Goal: Task Accomplishment & Management: Complete application form

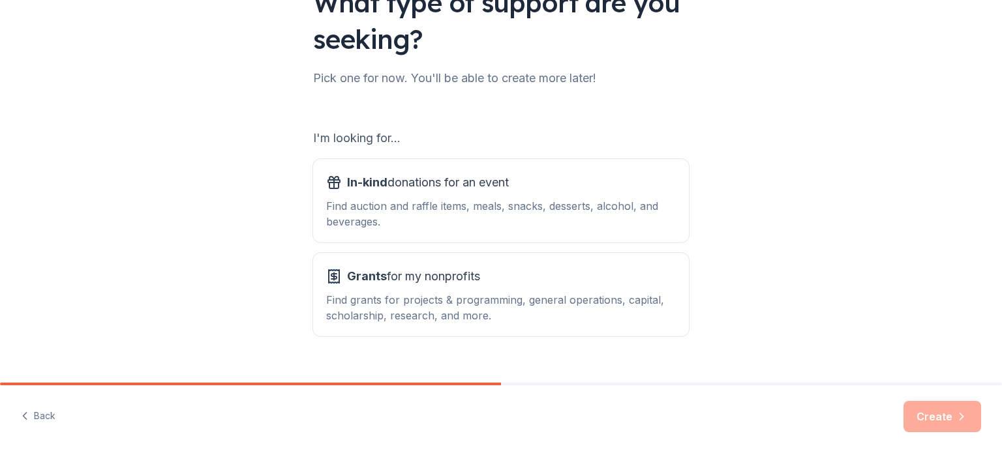
scroll to position [130, 0]
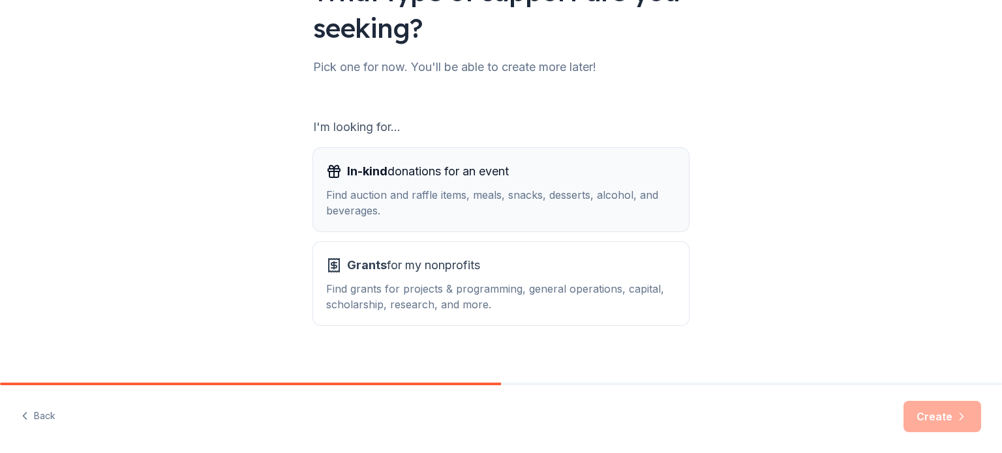
click at [408, 173] on span "In-kind donations for an event" at bounding box center [428, 171] width 162 height 21
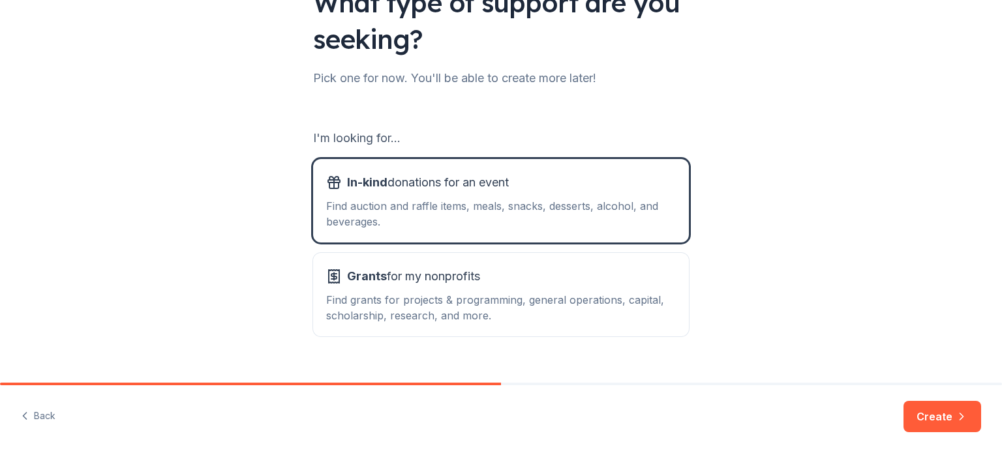
scroll to position [144, 0]
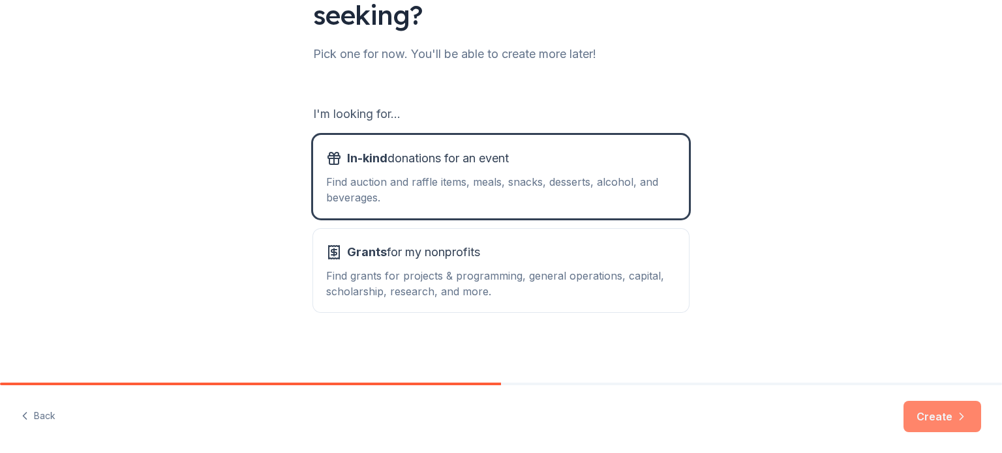
click at [943, 426] on button "Create" at bounding box center [942, 416] width 78 height 31
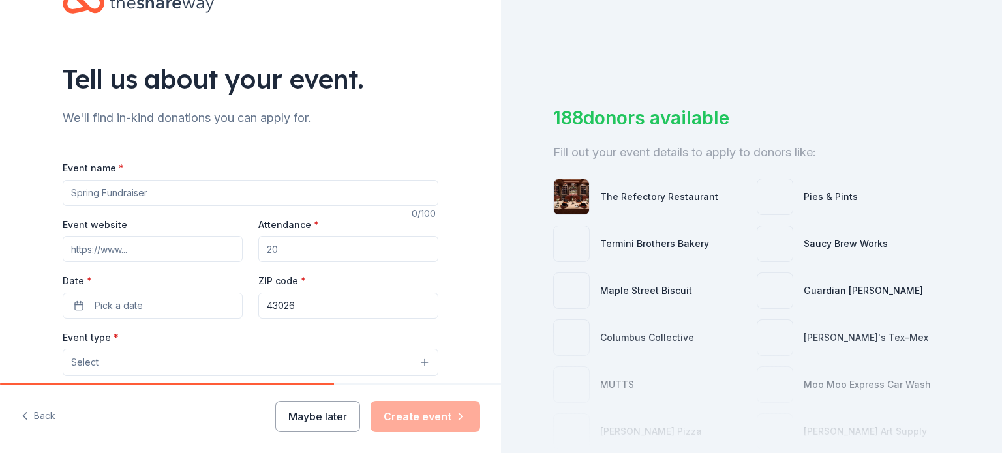
scroll to position [65, 0]
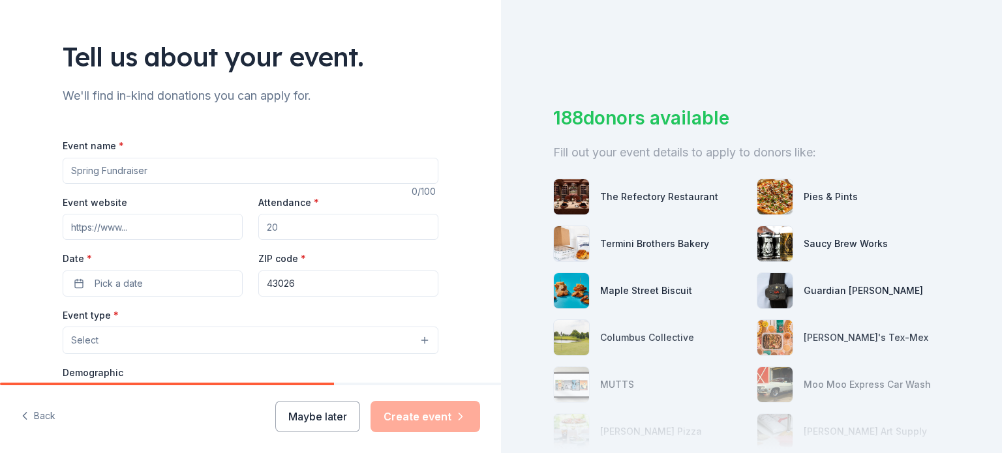
click at [138, 174] on input "Event name *" at bounding box center [251, 171] width 376 height 26
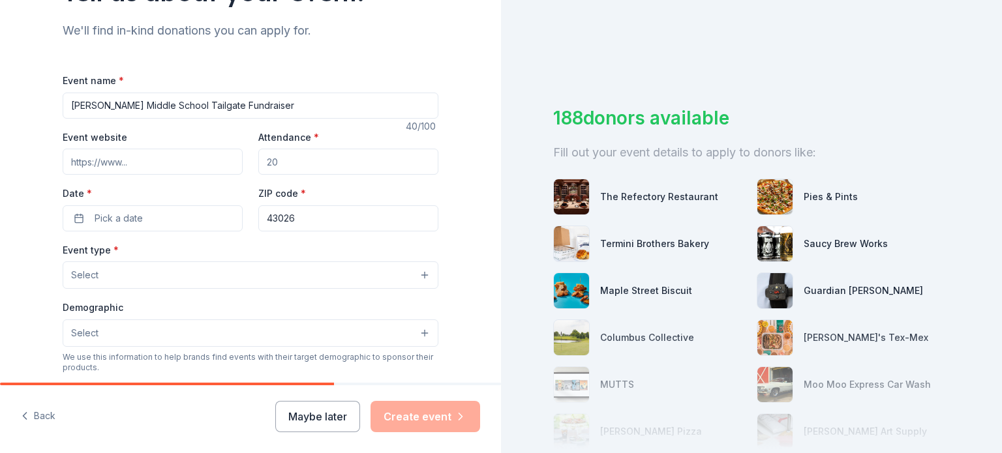
type input "[PERSON_NAME] Middle School Tailgate Fundraiser"
click at [297, 167] on input "Attendance *" at bounding box center [348, 162] width 180 height 26
type input "500"
click at [110, 275] on button "Select" at bounding box center [251, 275] width 376 height 27
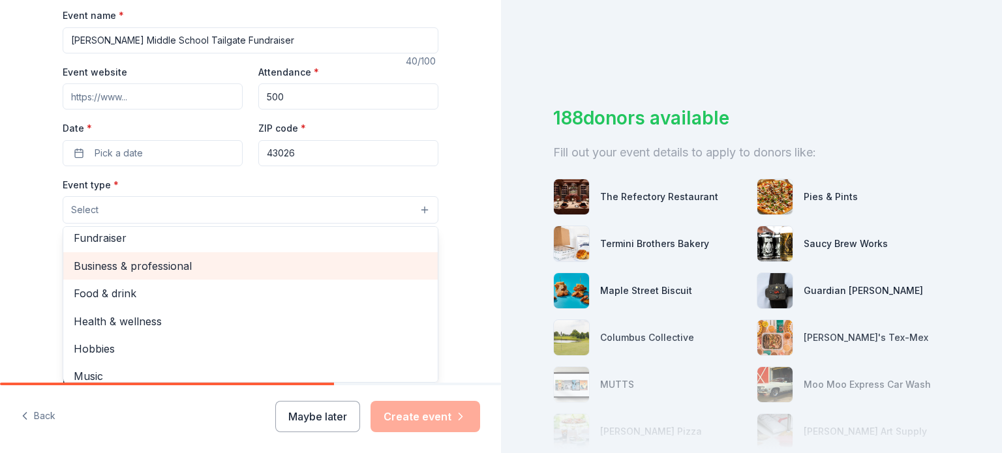
scroll to position [0, 0]
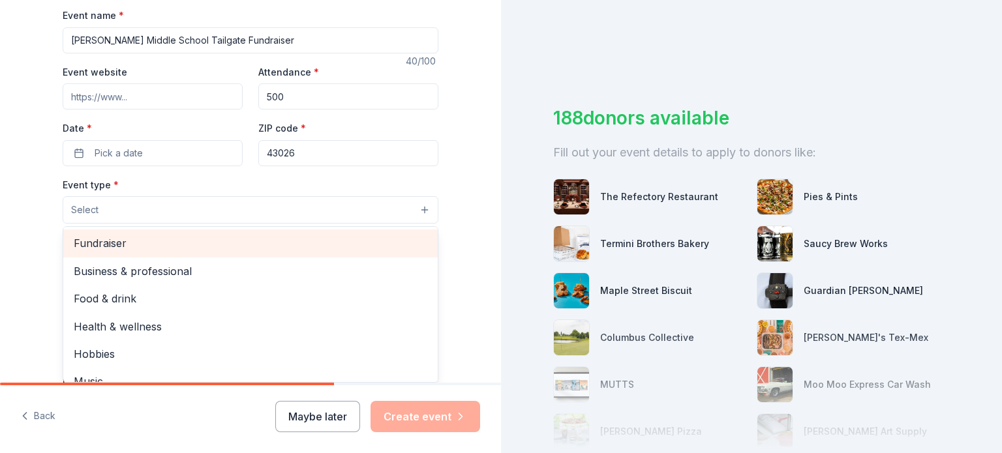
click at [128, 247] on span "Fundraiser" at bounding box center [251, 243] width 354 height 17
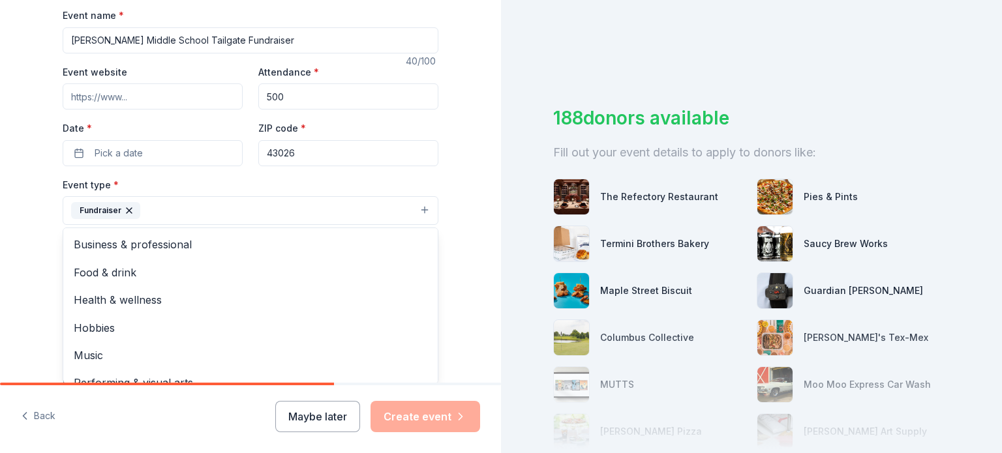
click at [457, 177] on div "Tell us about your event. We'll find in-kind donations you can apply for. Event…" at bounding box center [250, 238] width 501 height 869
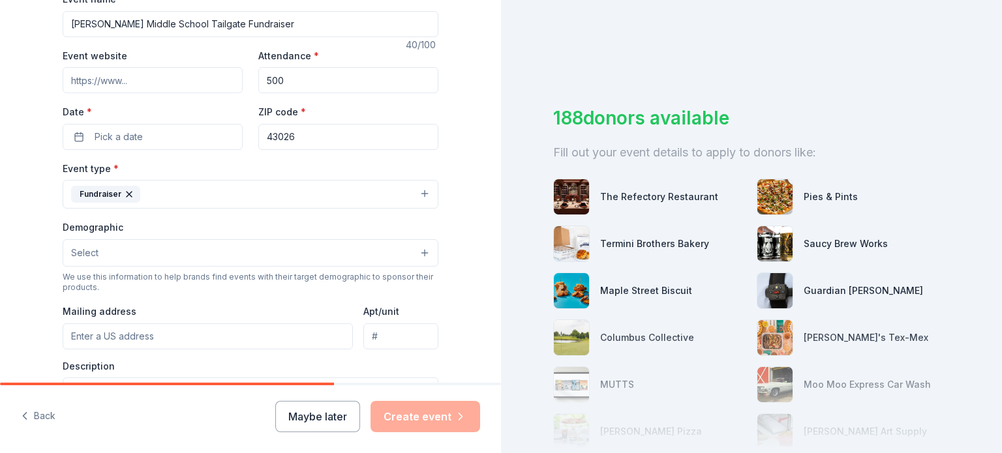
scroll to position [261, 0]
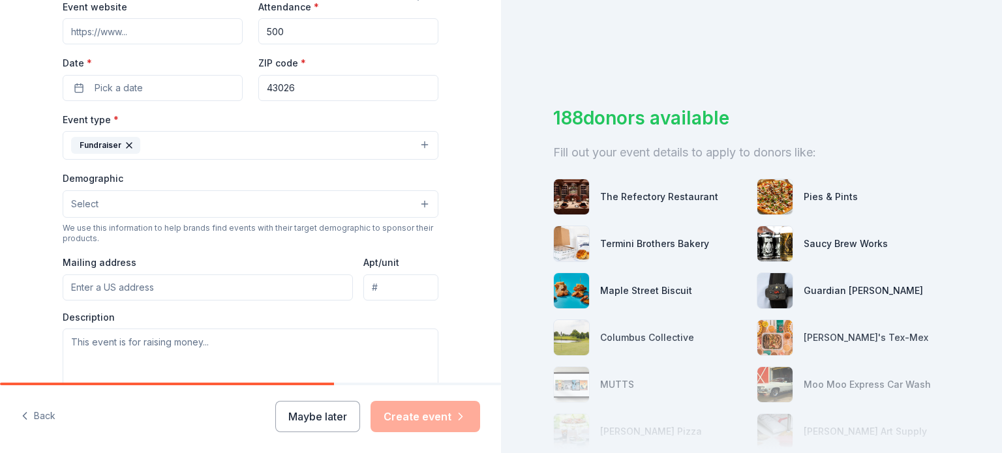
click at [175, 143] on button "Fundraiser" at bounding box center [251, 145] width 376 height 29
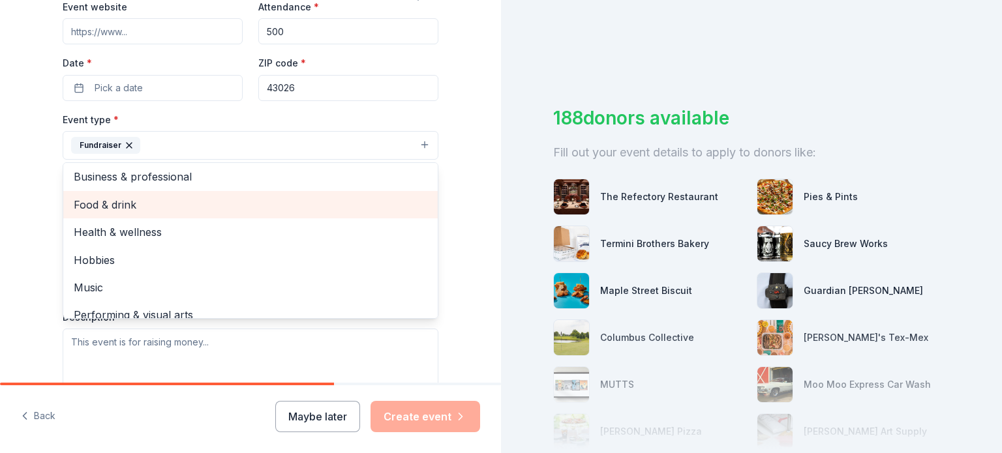
scroll to position [0, 0]
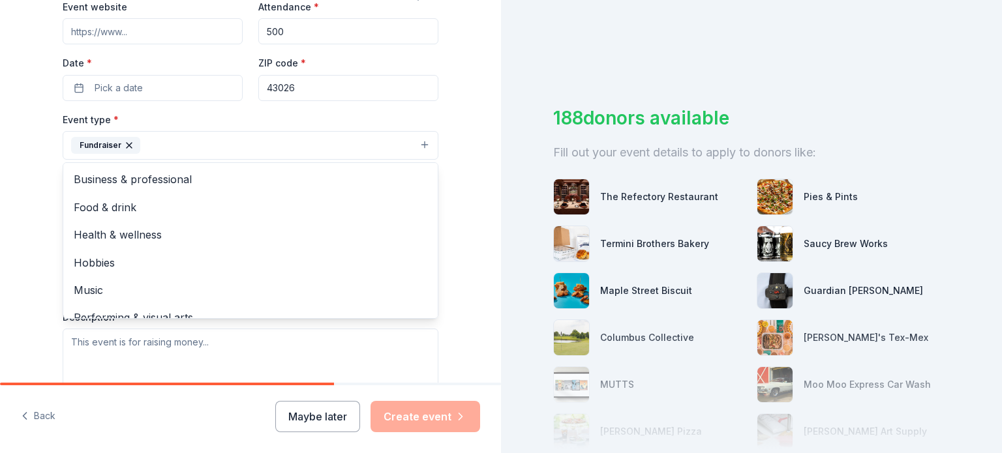
click at [466, 155] on div "Tell us about your event. We'll find in-kind donations you can apply for. Event…" at bounding box center [250, 173] width 501 height 869
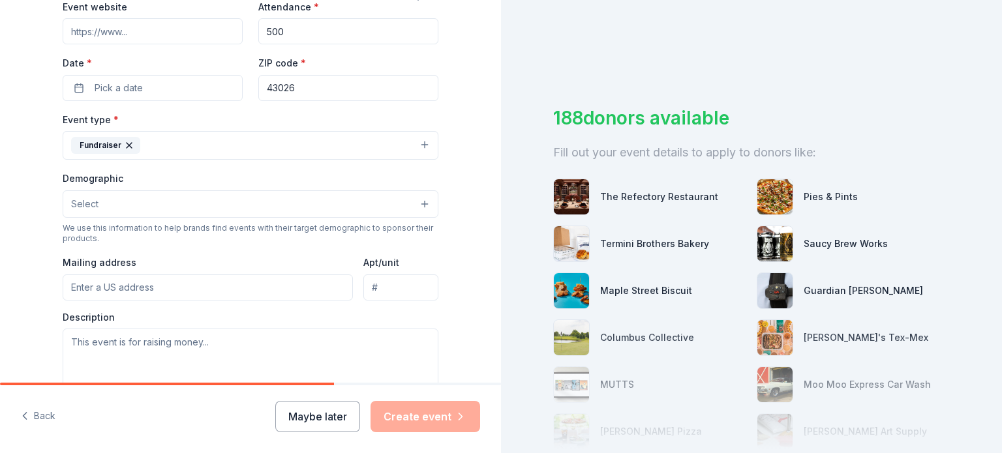
click at [220, 205] on button "Select" at bounding box center [251, 203] width 376 height 27
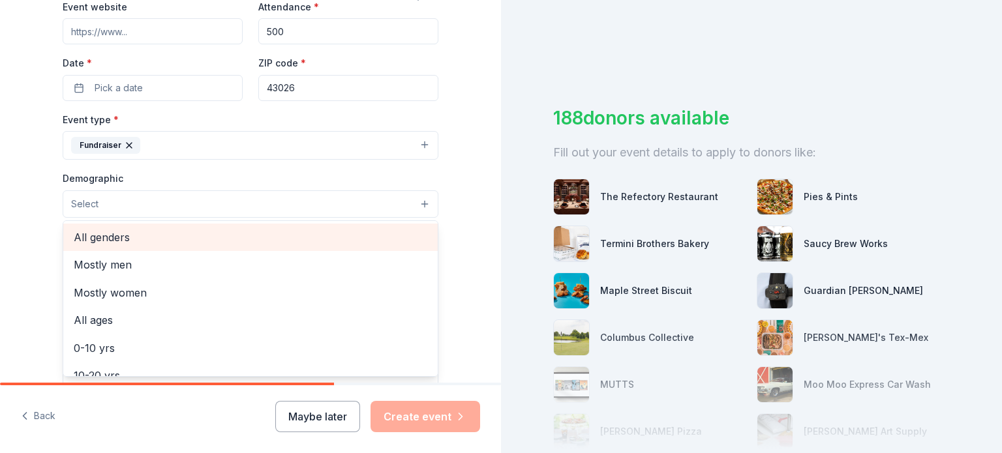
click at [159, 237] on span "All genders" at bounding box center [251, 237] width 354 height 17
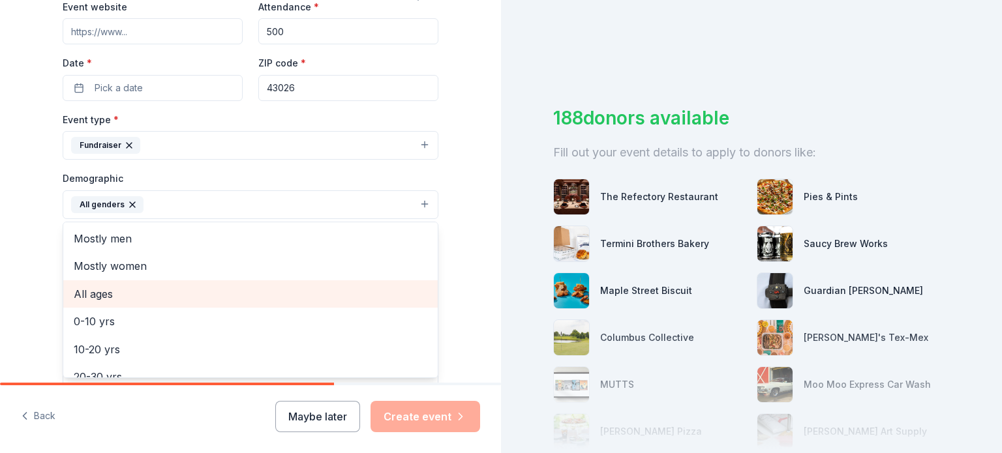
click at [138, 289] on span "All ages" at bounding box center [251, 294] width 354 height 17
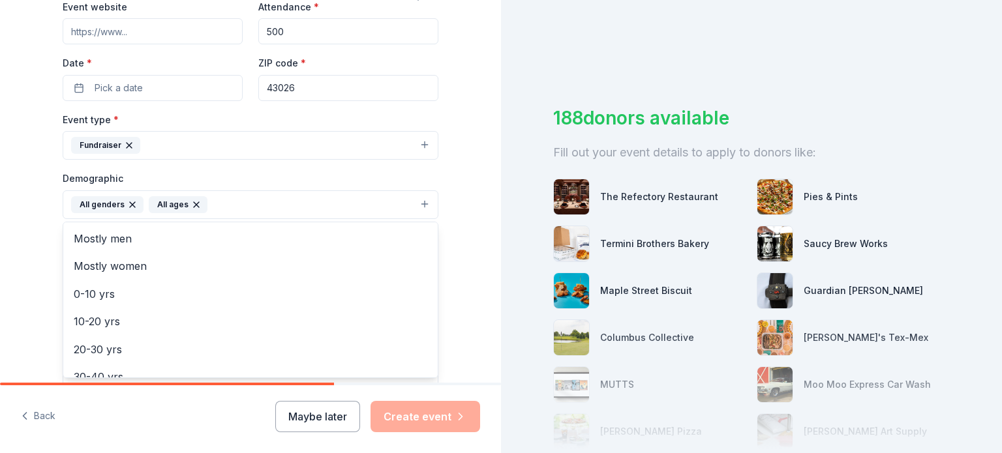
click at [467, 230] on div "Tell us about your event. We'll find in-kind donations you can apply for. Event…" at bounding box center [250, 174] width 501 height 871
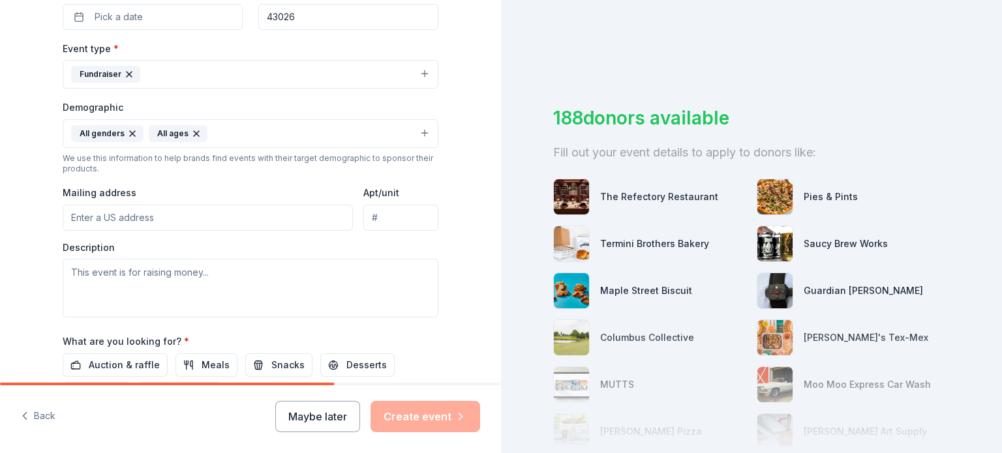
scroll to position [391, 0]
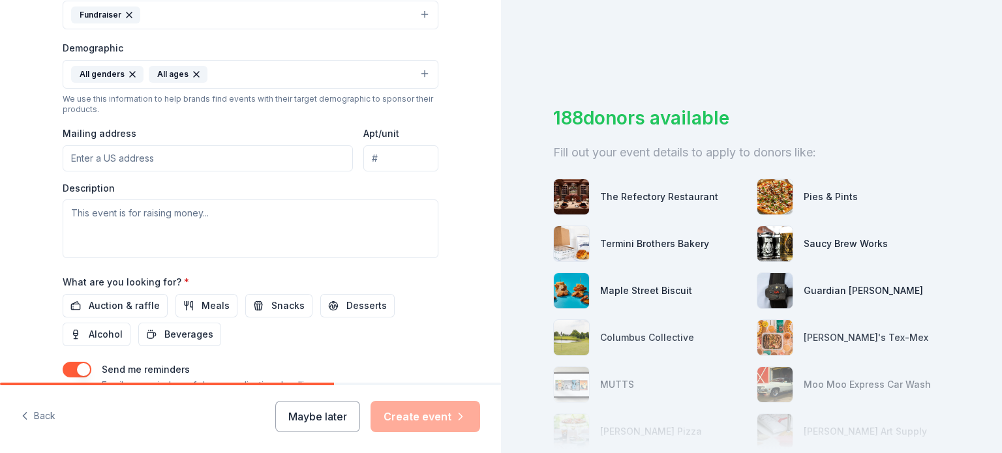
click at [77, 163] on input "Mailing address" at bounding box center [208, 158] width 290 height 26
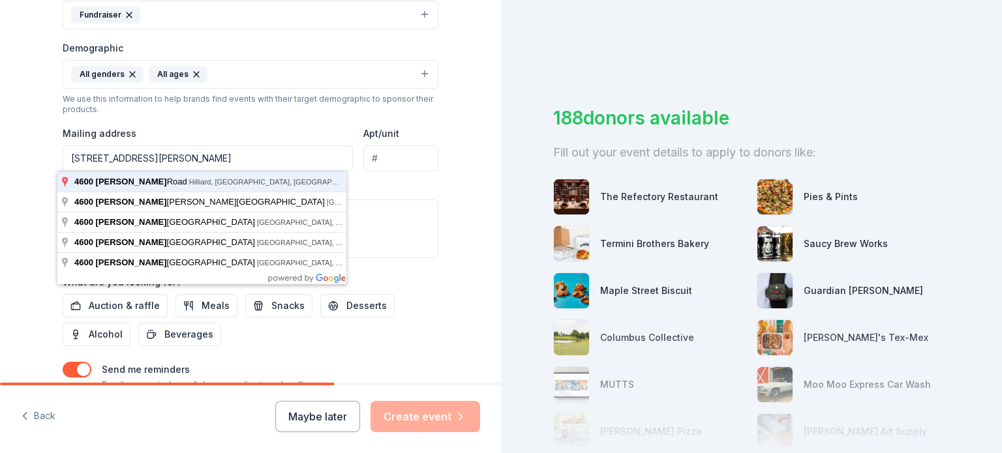
type input "[STREET_ADDRESS][PERSON_NAME]"
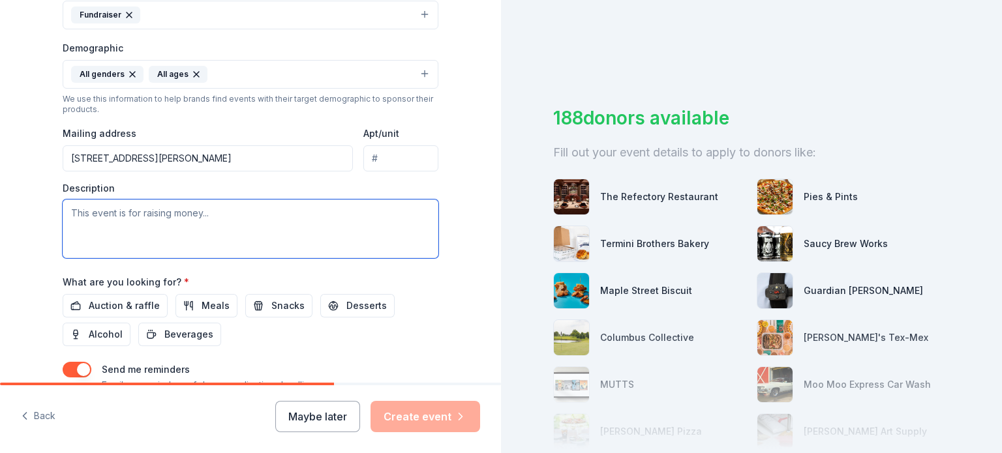
click at [130, 217] on textarea at bounding box center [251, 229] width 376 height 59
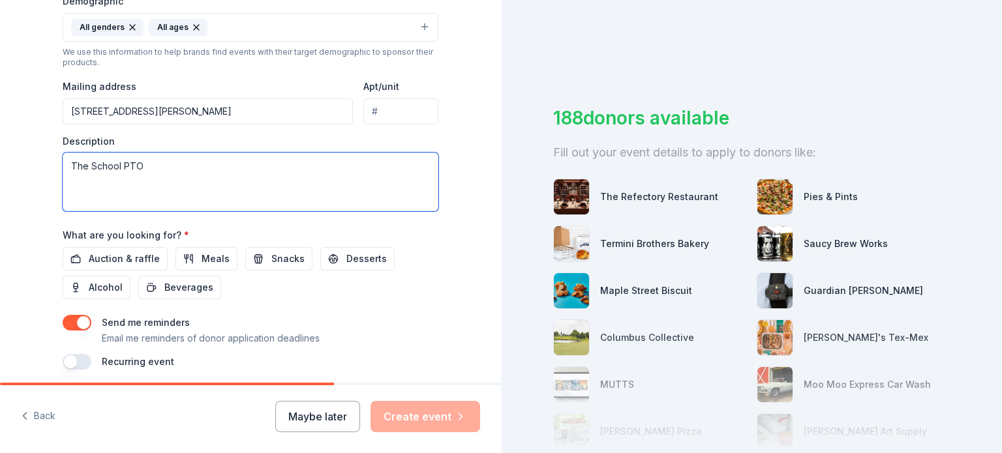
scroll to position [457, 0]
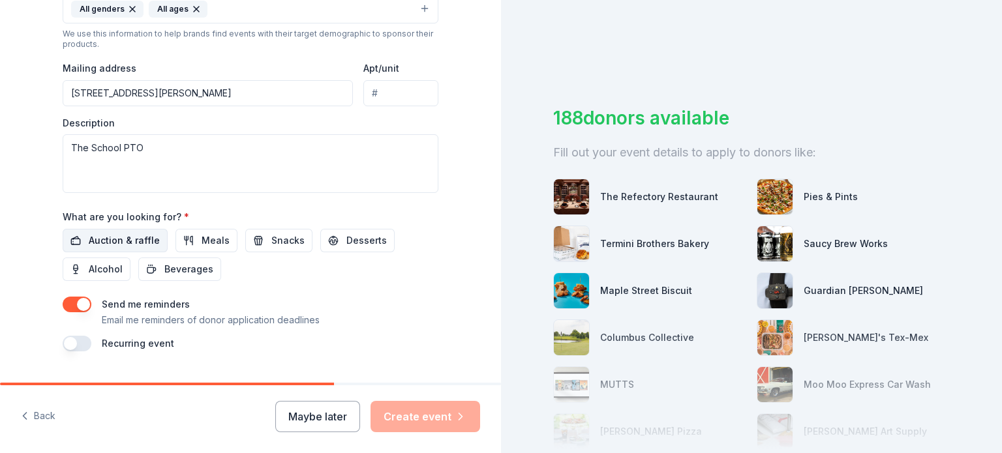
click at [100, 243] on span "Auction & raffle" at bounding box center [124, 241] width 71 height 16
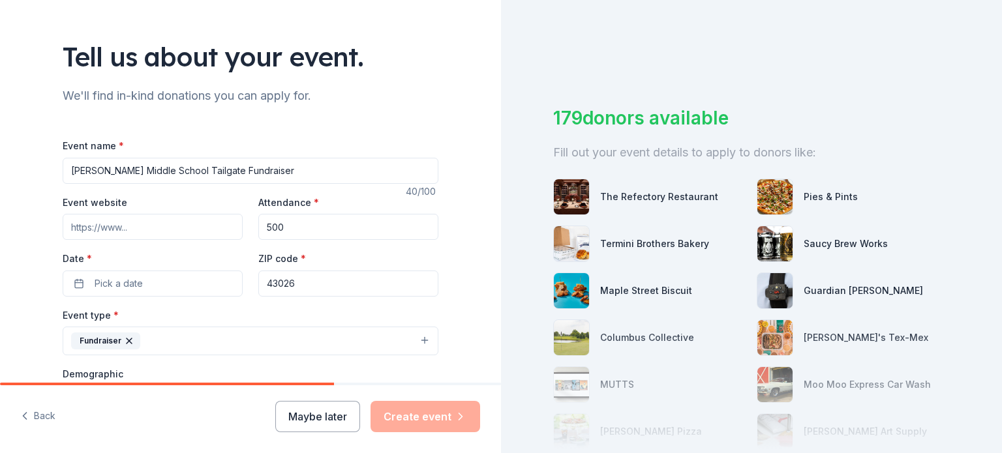
scroll to position [130, 0]
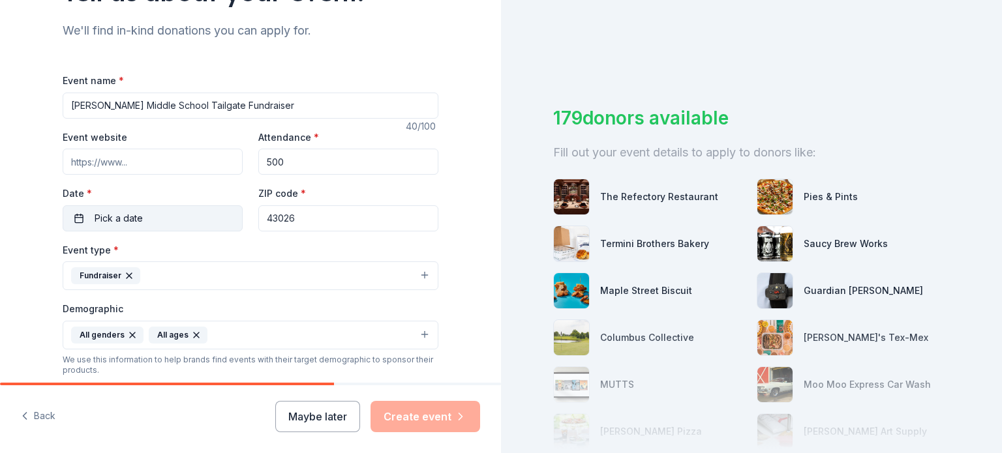
click at [157, 215] on button "Pick a date" at bounding box center [153, 218] width 180 height 26
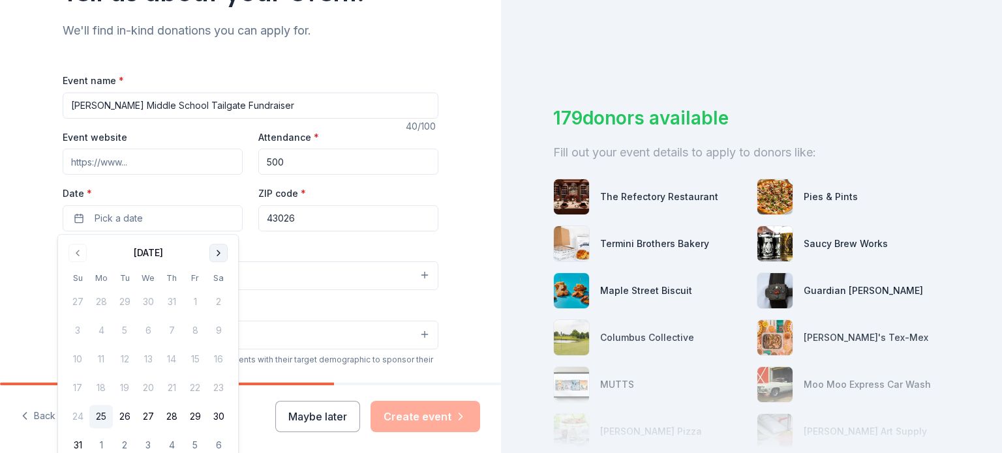
click at [220, 250] on button "Go to next month" at bounding box center [218, 253] width 18 height 18
click at [192, 395] on button "26" at bounding box center [194, 387] width 23 height 23
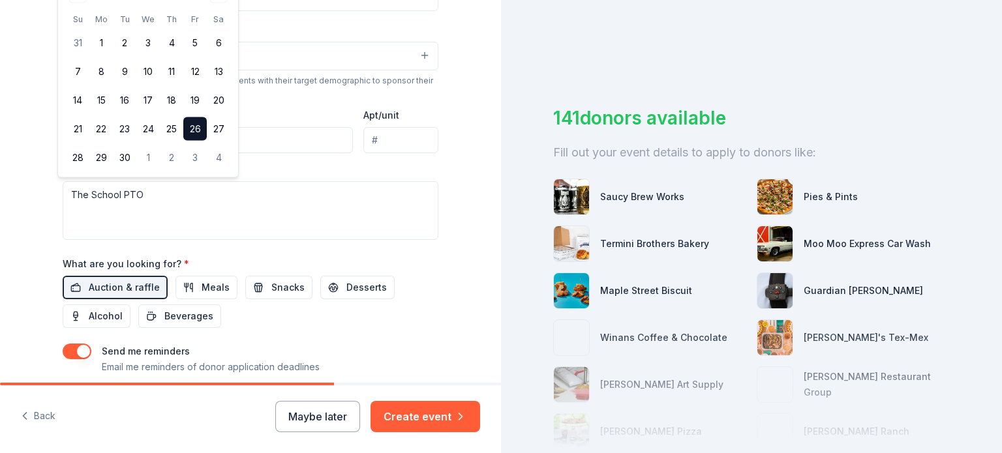
scroll to position [357, 0]
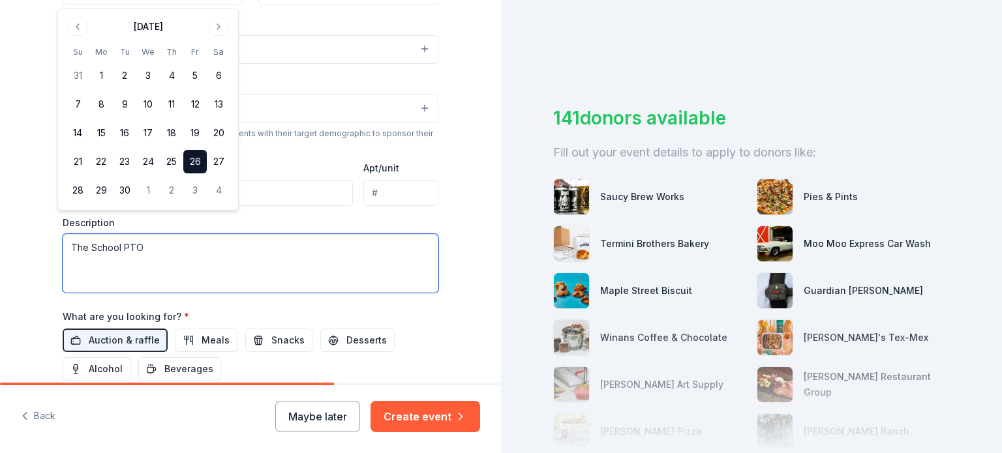
click at [63, 245] on textarea "The School PTO" at bounding box center [251, 263] width 376 height 59
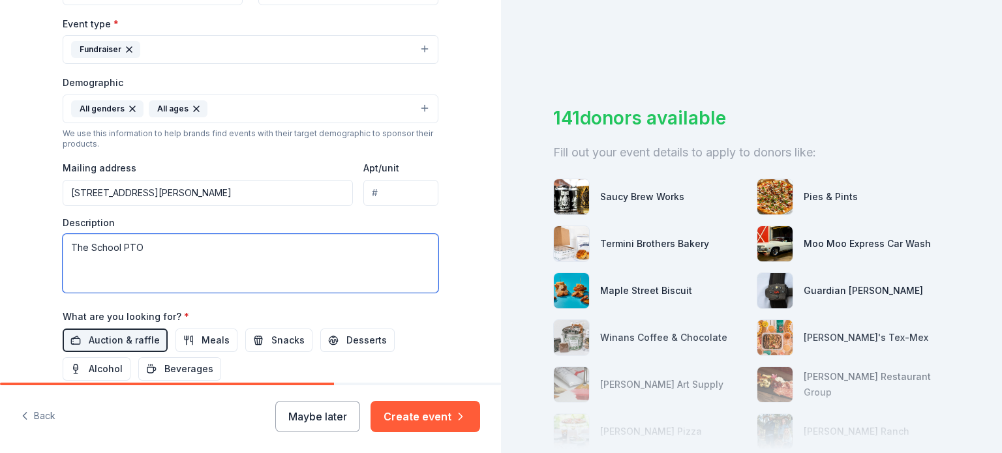
click at [140, 250] on textarea "The School PTO" at bounding box center [251, 263] width 376 height 59
paste textarea "Lo Ipsumdol Sitame Consec Adipis, eli Seddoe Tempori Utlaboreetdo (MAG) al enim…"
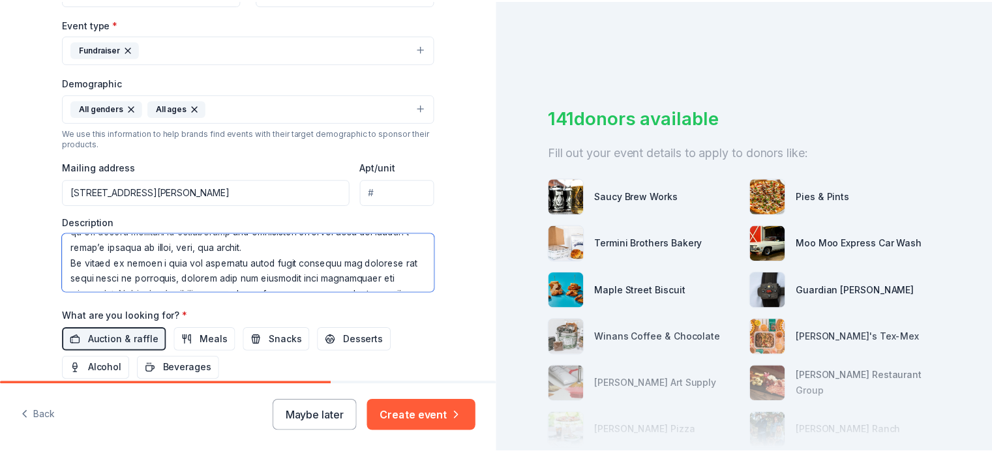
scroll to position [0, 0]
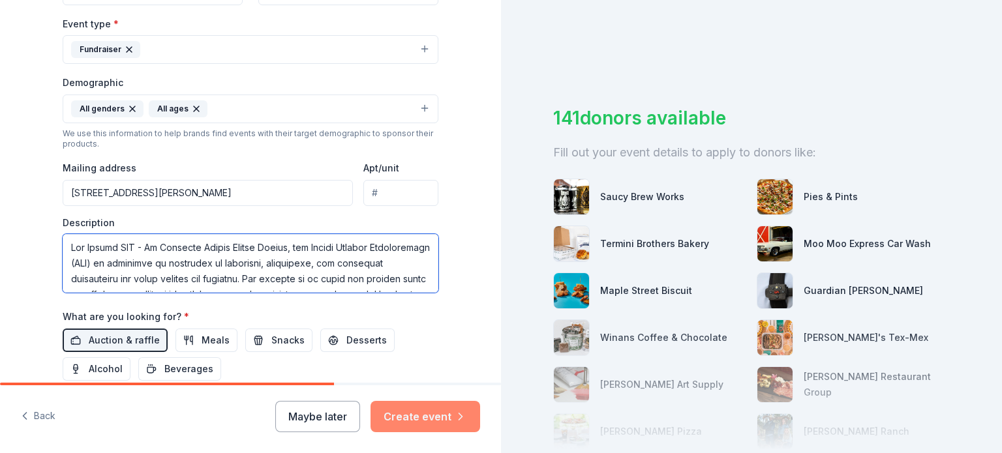
type textarea "Lor Ipsumd SIT - Am Consecte Adipis Elitse Doeius, tem Incidi Utlabor Etdolorem…"
click at [416, 415] on button "Create event" at bounding box center [425, 416] width 110 height 31
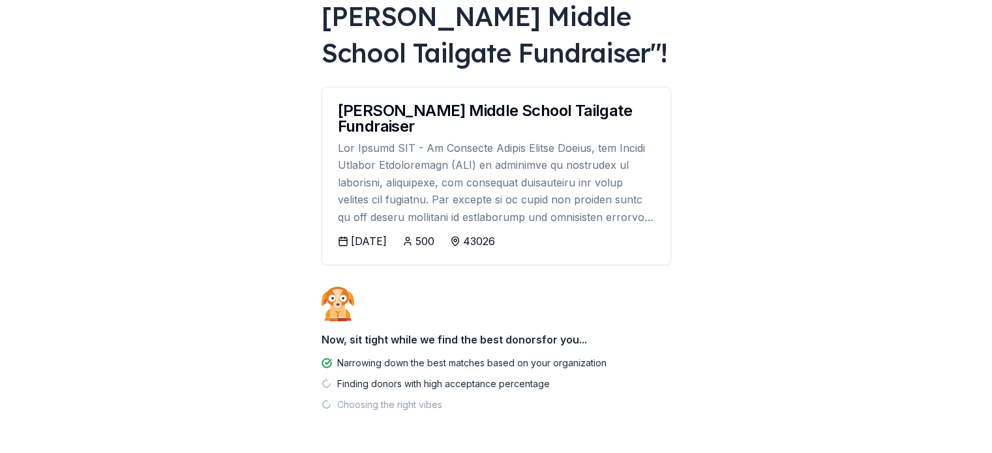
scroll to position [151, 0]
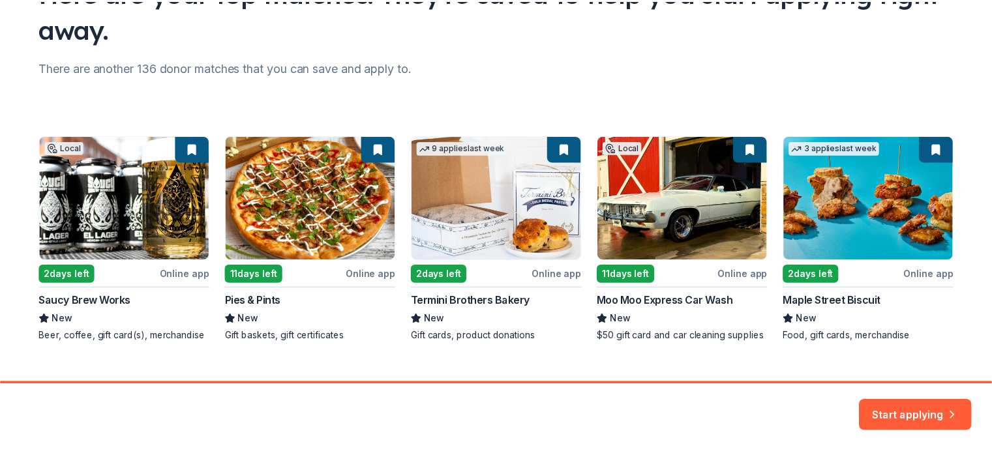
scroll to position [152, 0]
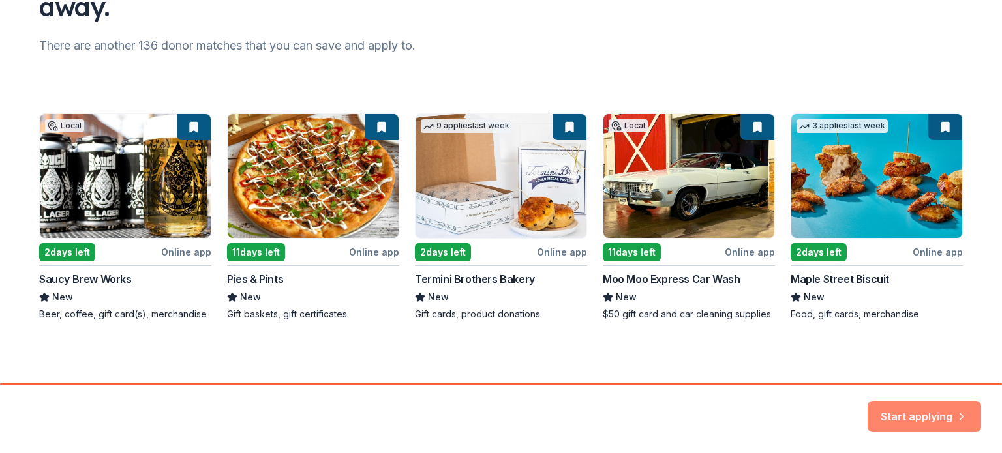
click at [905, 415] on button "Start applying" at bounding box center [924, 408] width 113 height 31
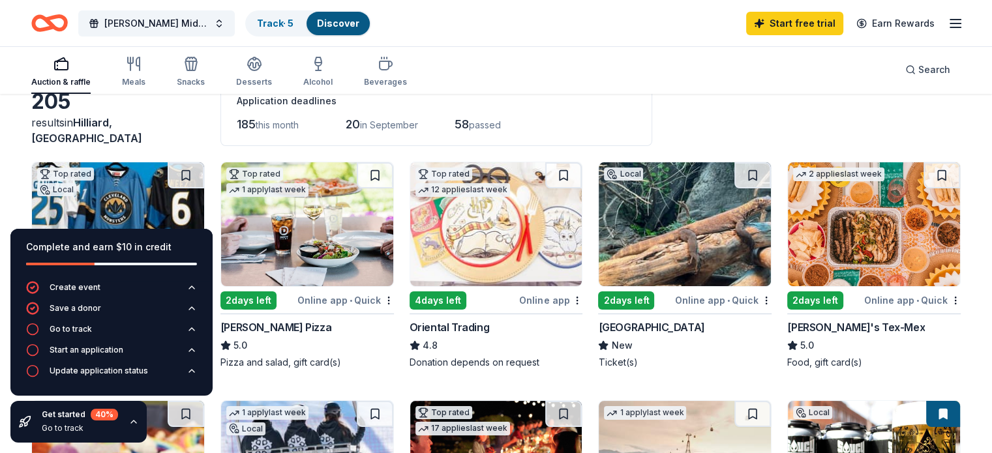
scroll to position [130, 0]
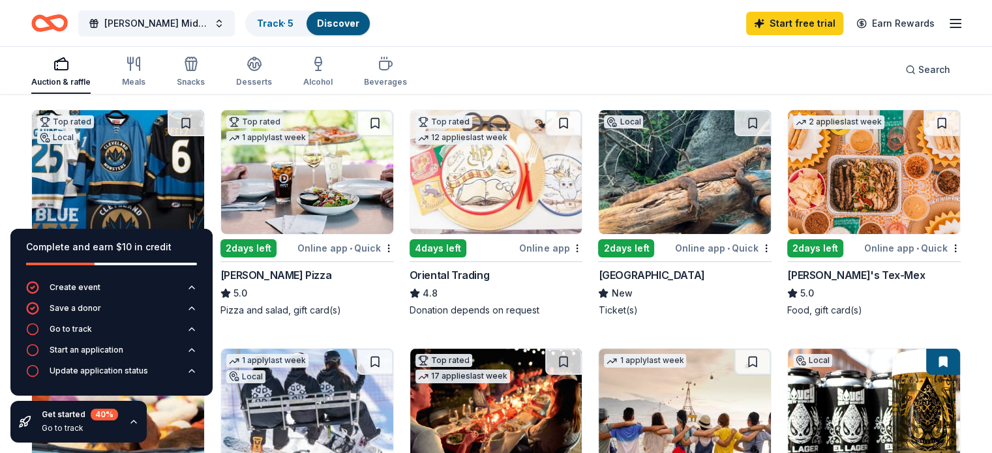
click at [347, 249] on div "Online app • Quick" at bounding box center [345, 248] width 97 height 16
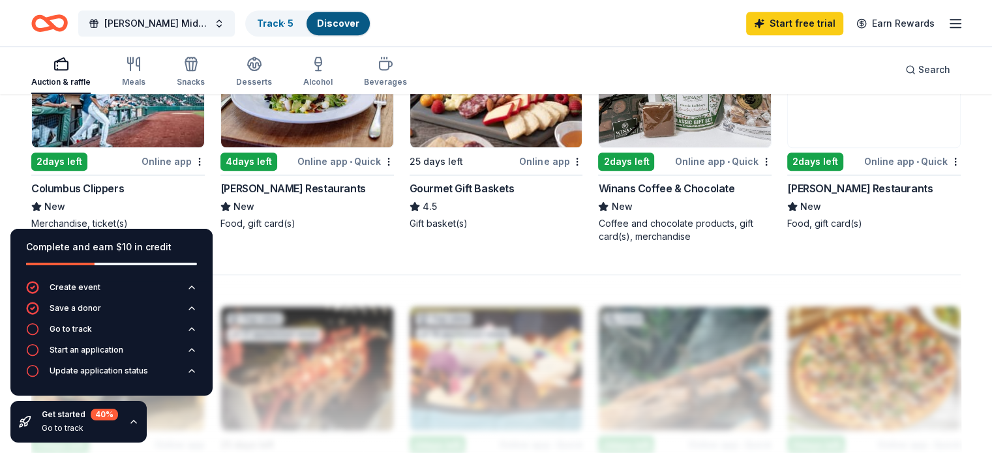
scroll to position [913, 0]
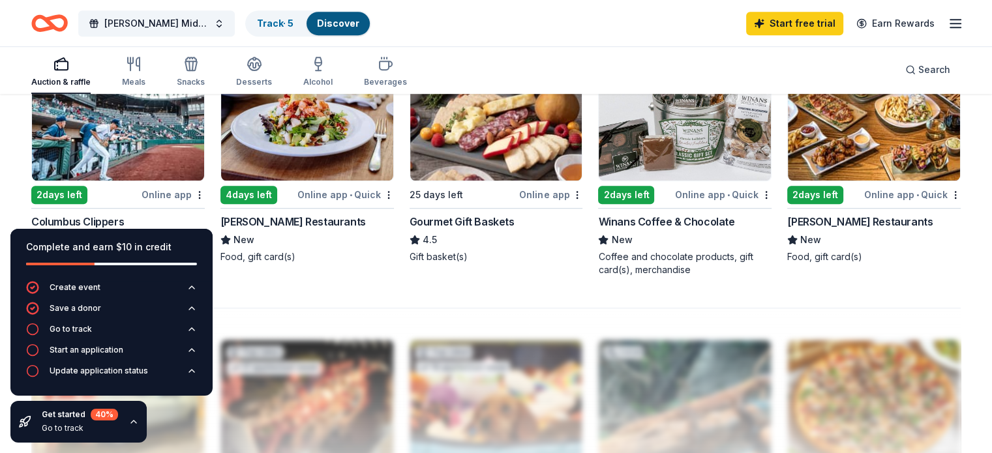
click at [274, 230] on div "[PERSON_NAME] Restaurants" at bounding box center [292, 222] width 145 height 16
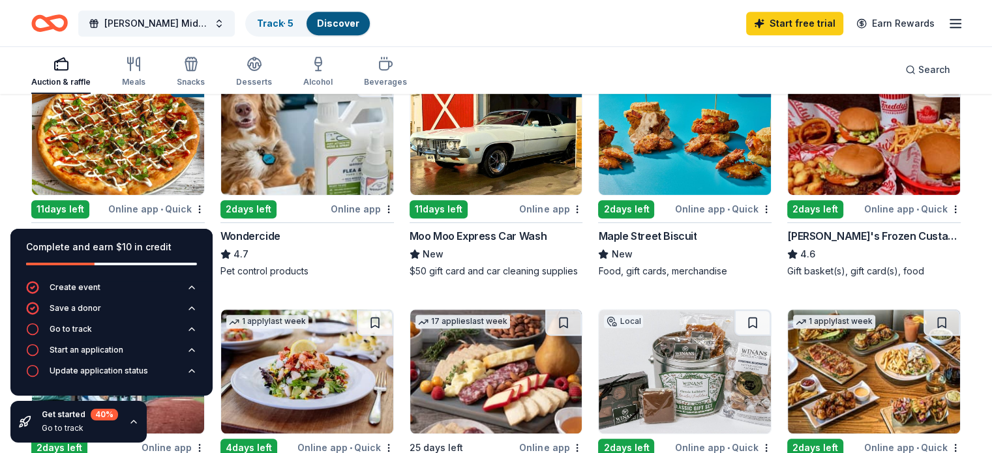
scroll to position [650, 0]
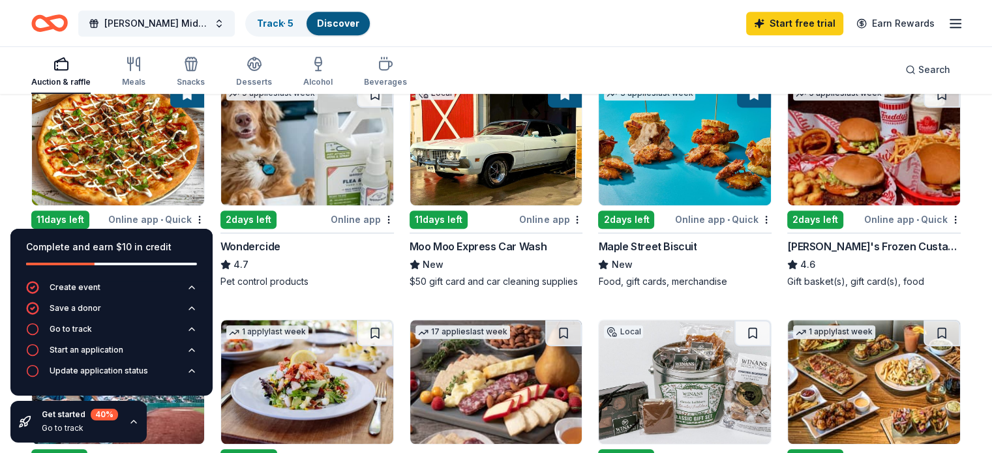
click at [494, 170] on img at bounding box center [496, 144] width 172 height 124
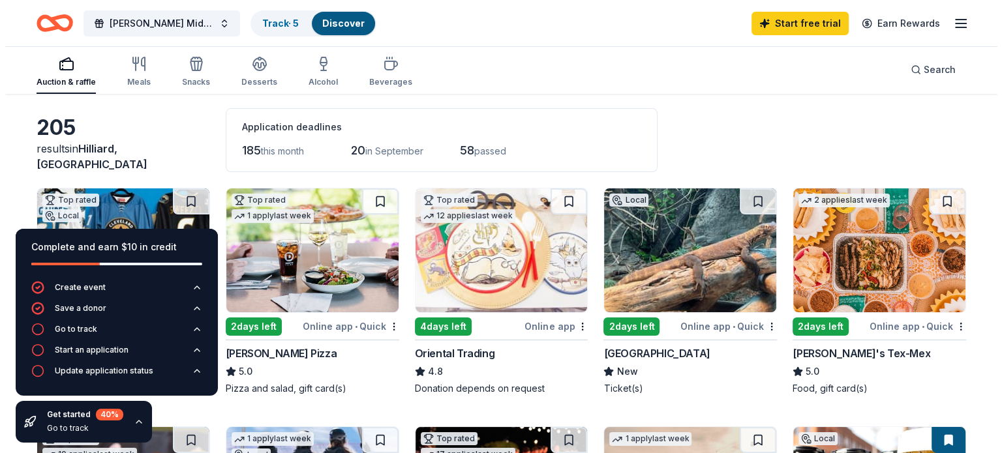
scroll to position [0, 0]
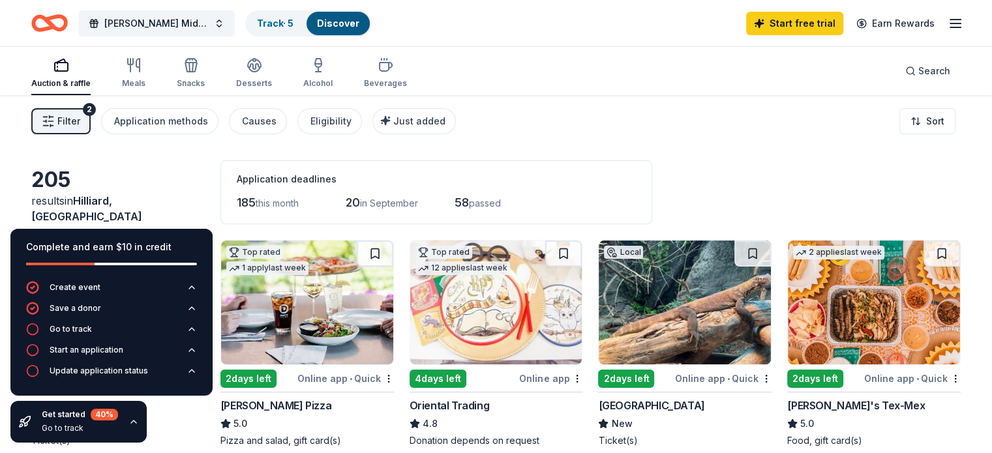
click at [80, 119] on span "Filter" at bounding box center [68, 121] width 23 height 16
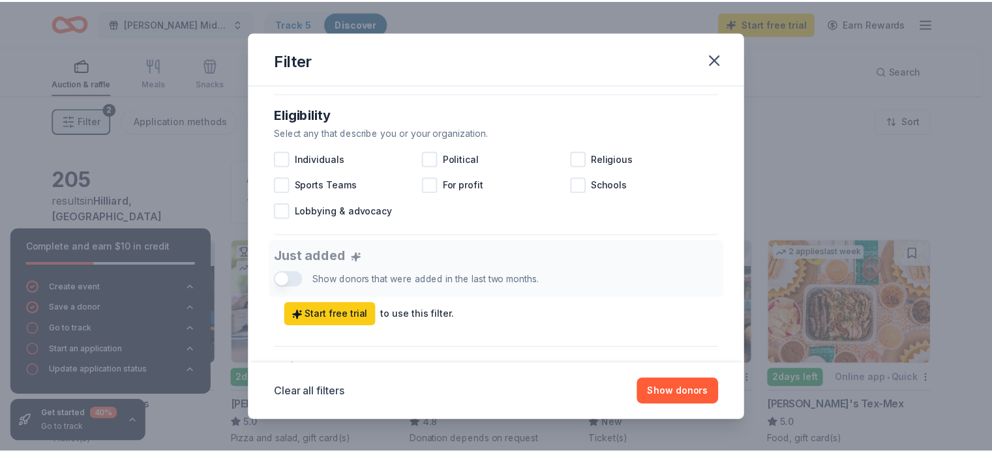
scroll to position [196, 0]
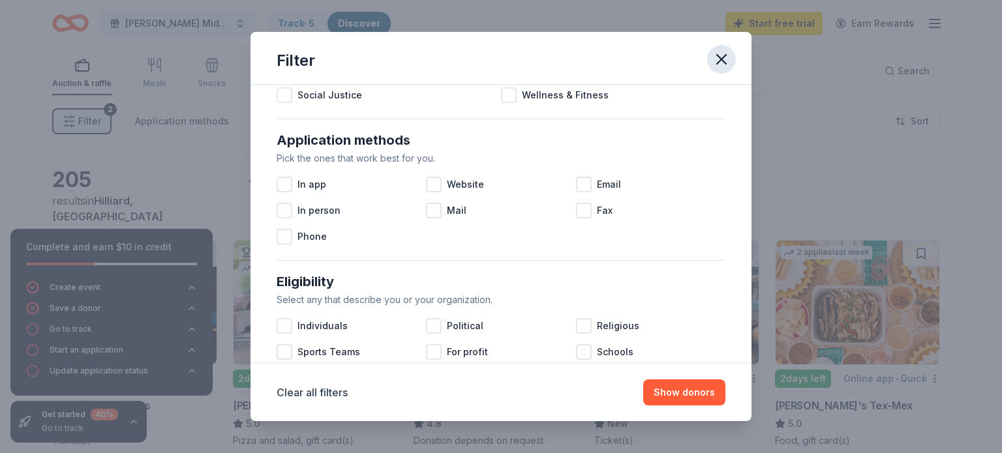
click at [719, 67] on icon "button" at bounding box center [721, 59] width 18 height 18
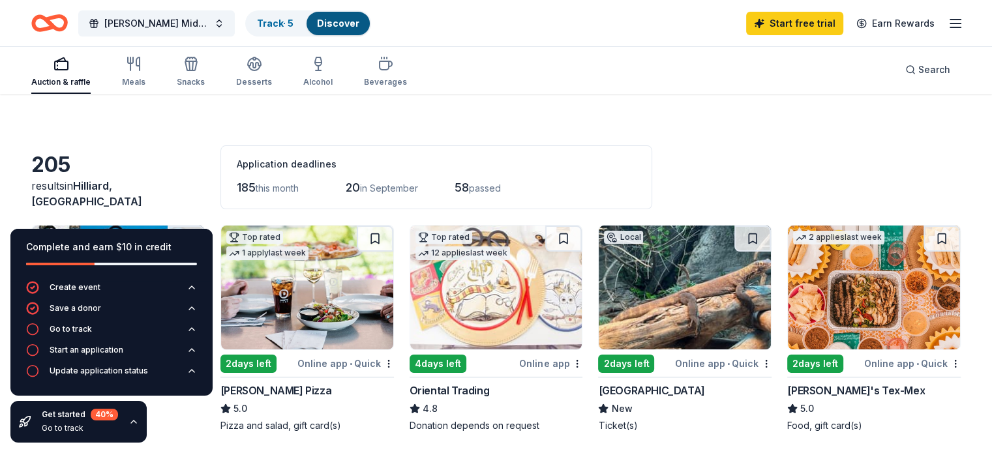
scroll to position [0, 0]
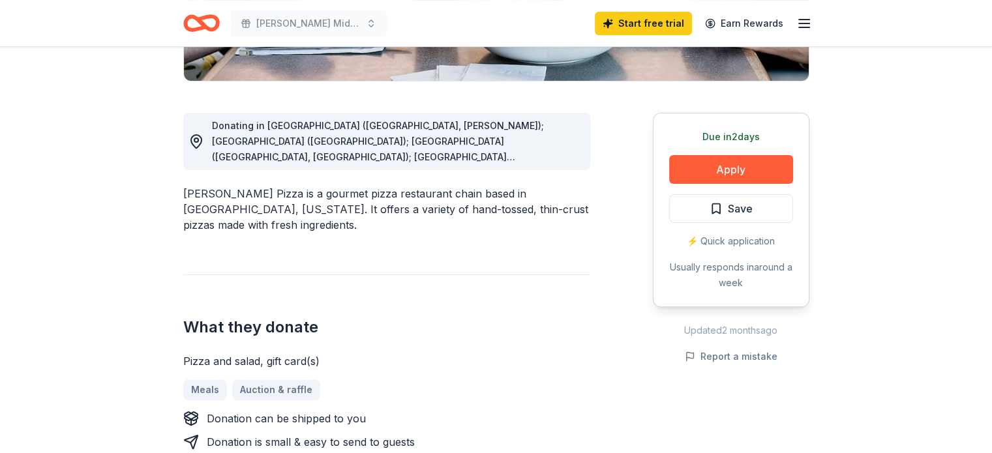
scroll to position [326, 0]
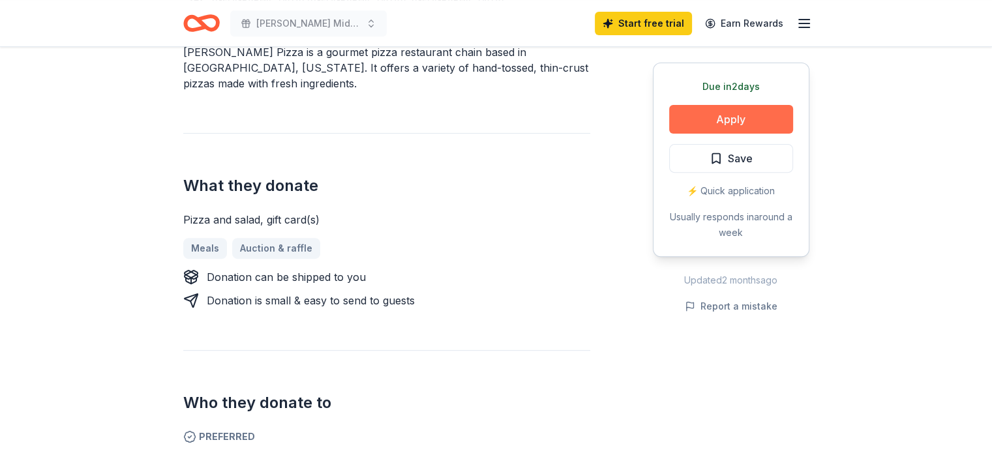
click at [746, 122] on button "Apply" at bounding box center [731, 119] width 124 height 29
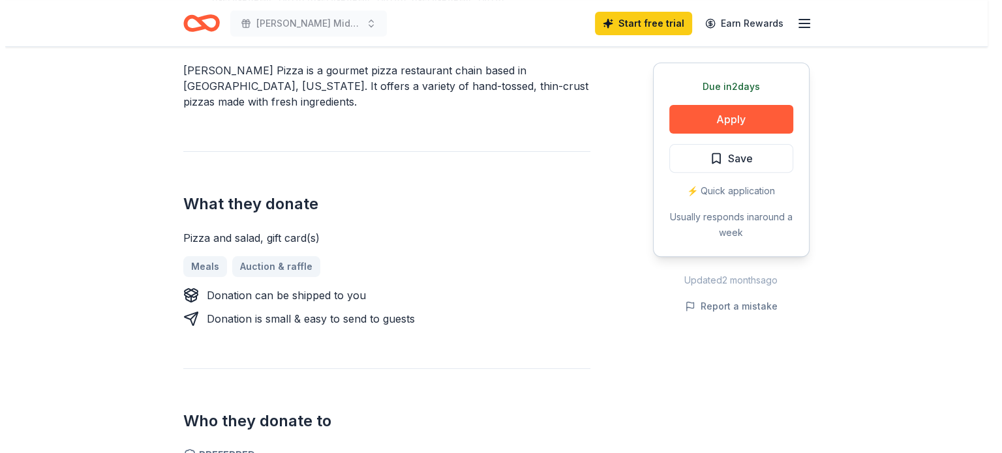
scroll to position [465, 0]
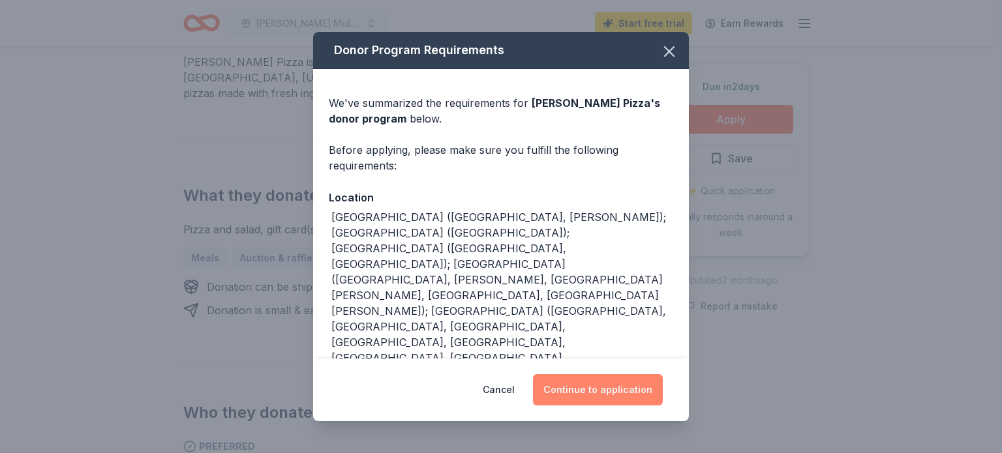
click at [631, 403] on button "Continue to application" at bounding box center [598, 389] width 130 height 31
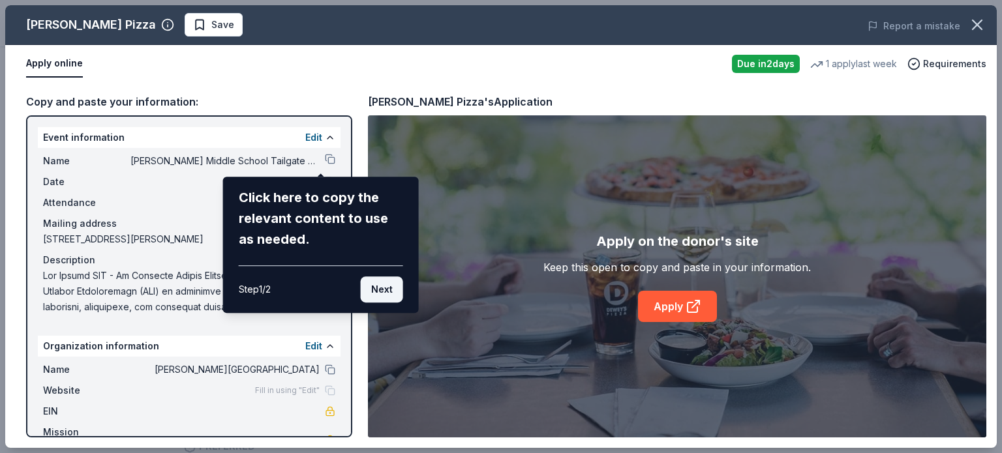
click at [378, 295] on button "Next" at bounding box center [382, 290] width 42 height 26
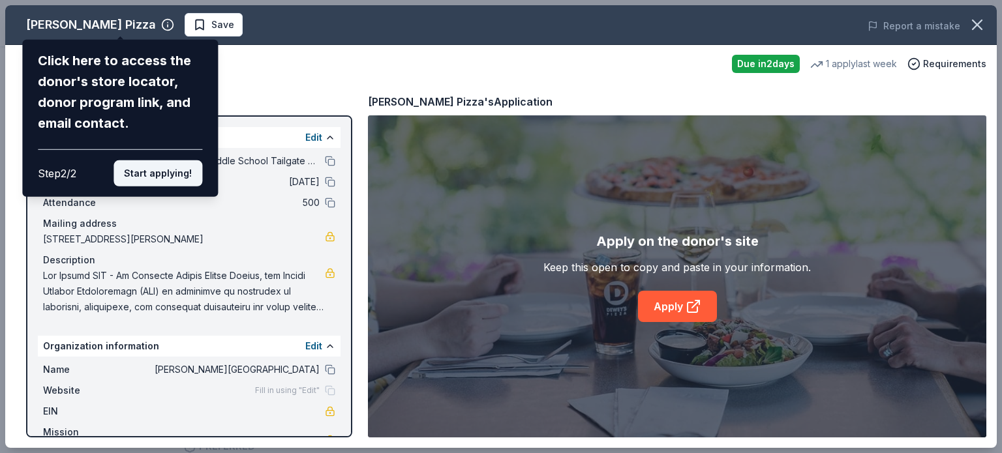
click at [128, 177] on button "Start applying!" at bounding box center [157, 173] width 89 height 26
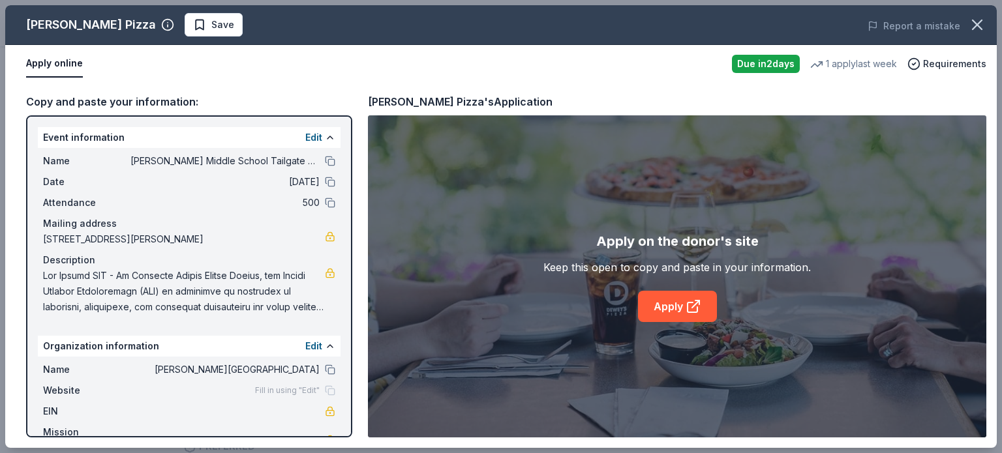
scroll to position [34, 0]
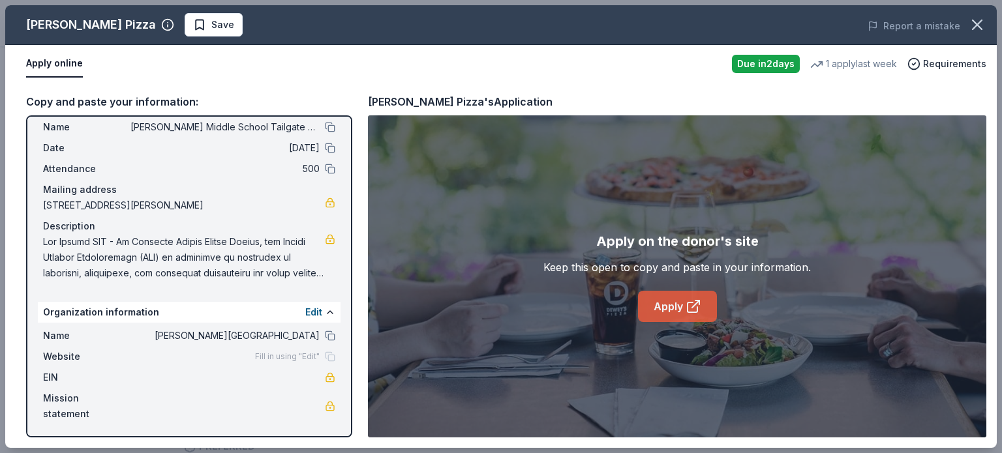
click at [663, 302] on link "Apply" at bounding box center [677, 306] width 79 height 31
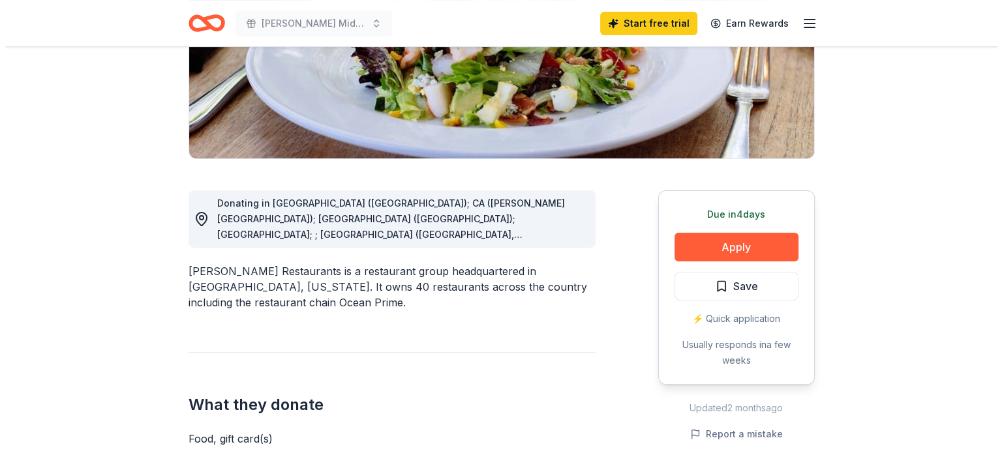
scroll to position [326, 0]
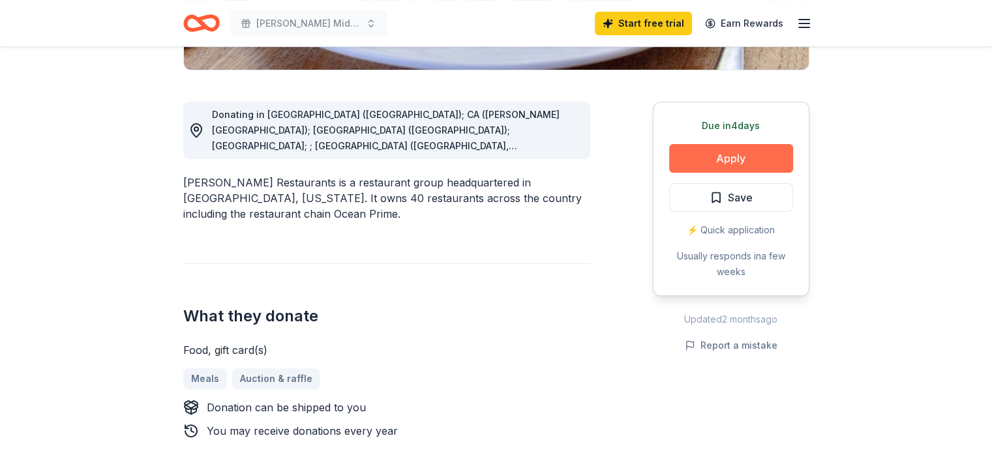
click at [741, 157] on button "Apply" at bounding box center [731, 158] width 124 height 29
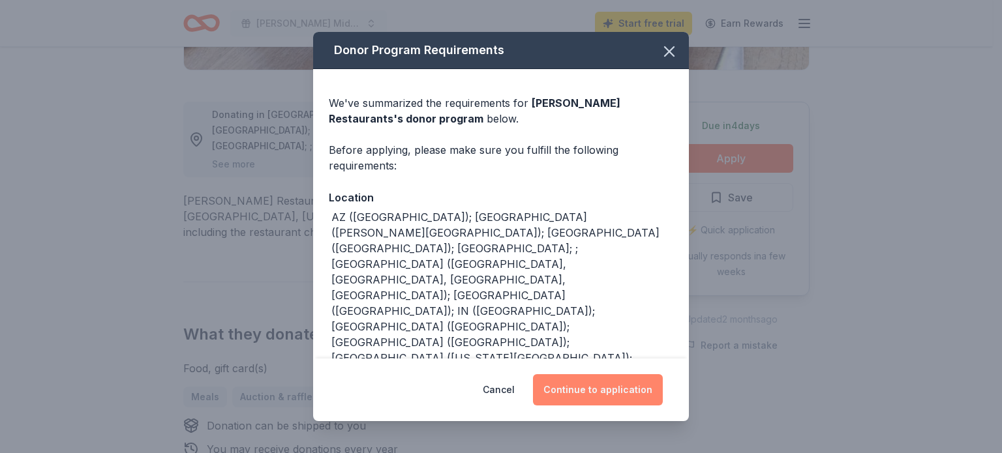
click at [584, 387] on button "Continue to application" at bounding box center [598, 389] width 130 height 31
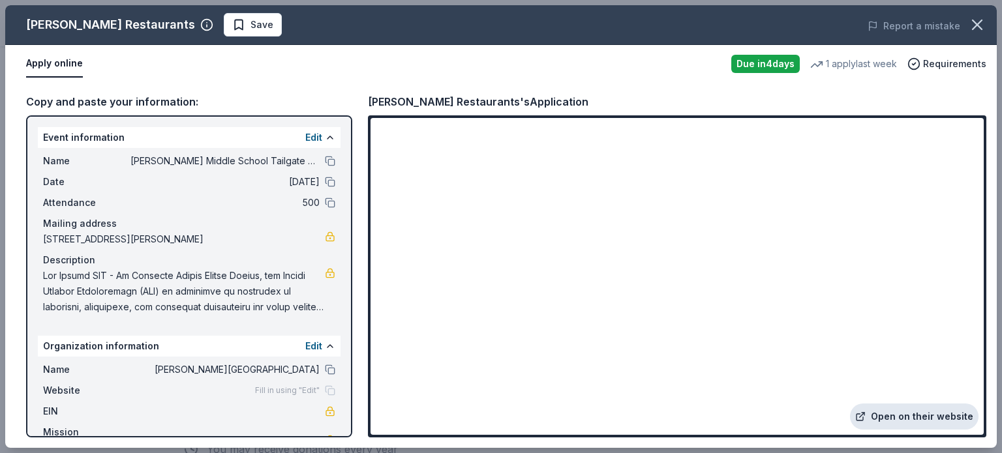
click at [913, 416] on link "Open on their website" at bounding box center [914, 417] width 129 height 26
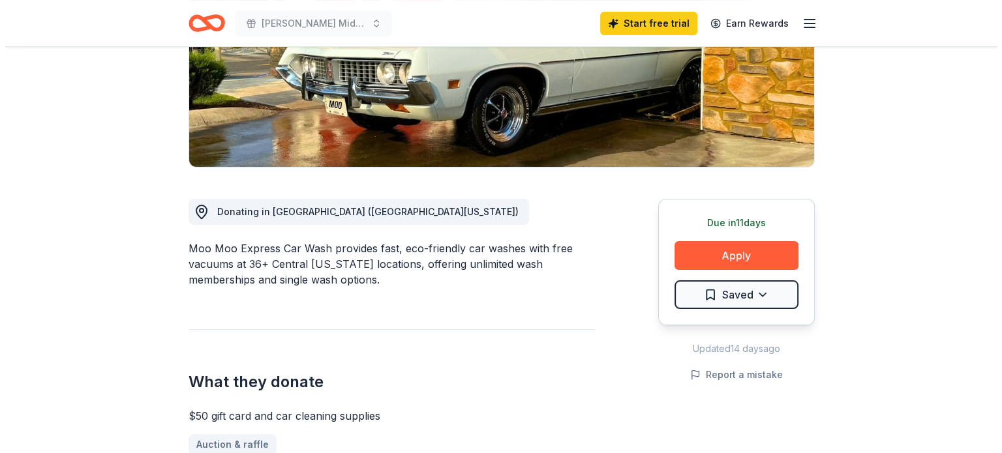
scroll to position [261, 0]
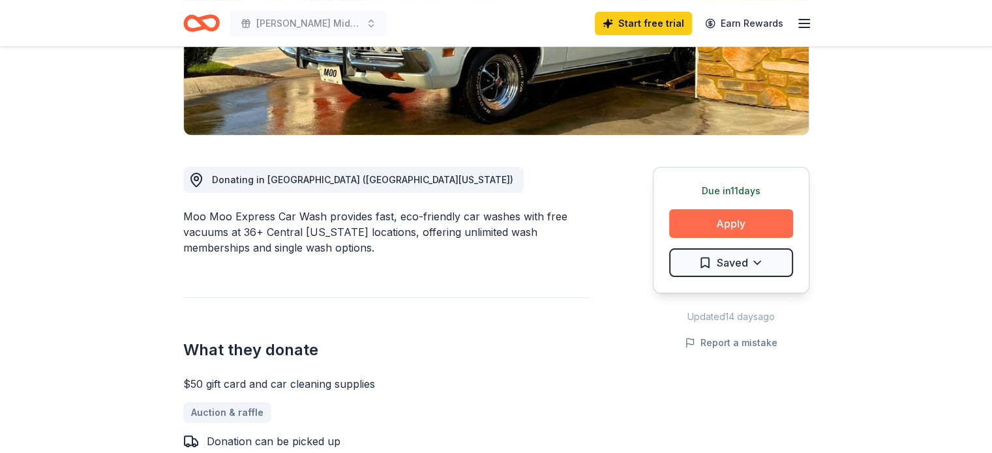
click at [714, 220] on button "Apply" at bounding box center [731, 223] width 124 height 29
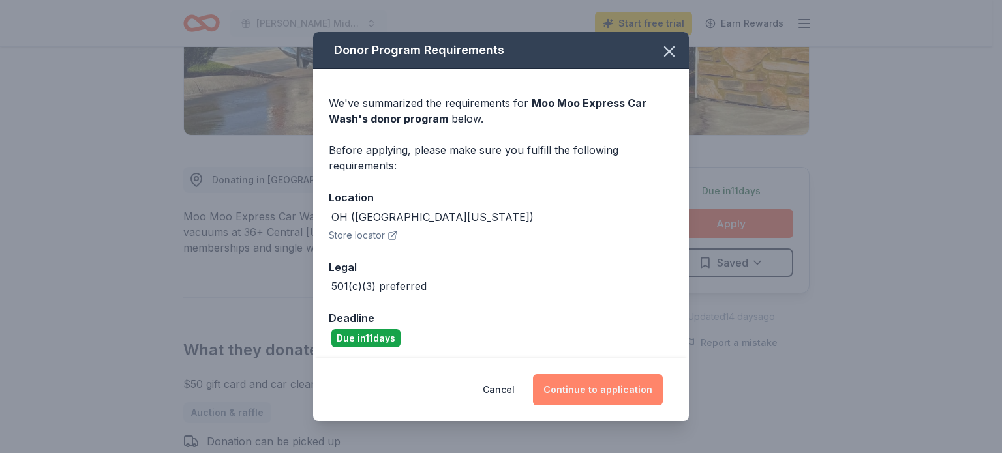
click at [584, 389] on button "Continue to application" at bounding box center [598, 389] width 130 height 31
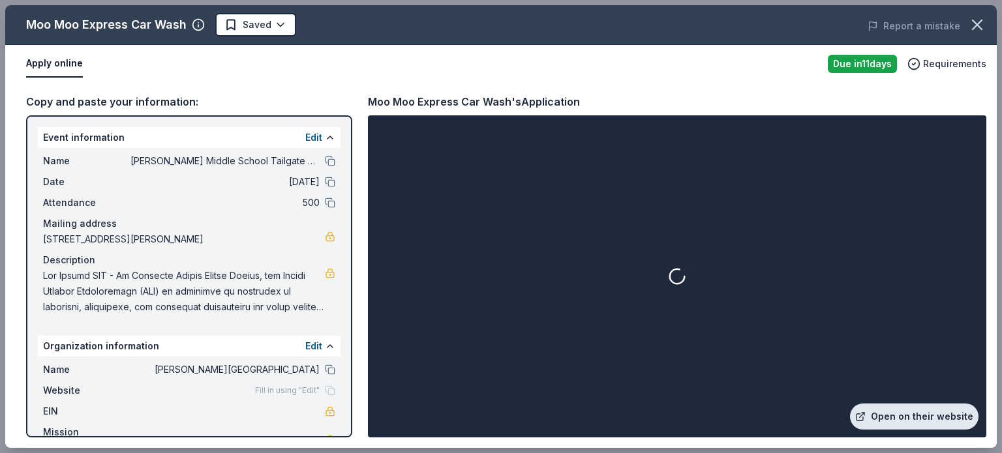
click at [900, 412] on link "Open on their website" at bounding box center [914, 417] width 129 height 26
